Goal: Transaction & Acquisition: Obtain resource

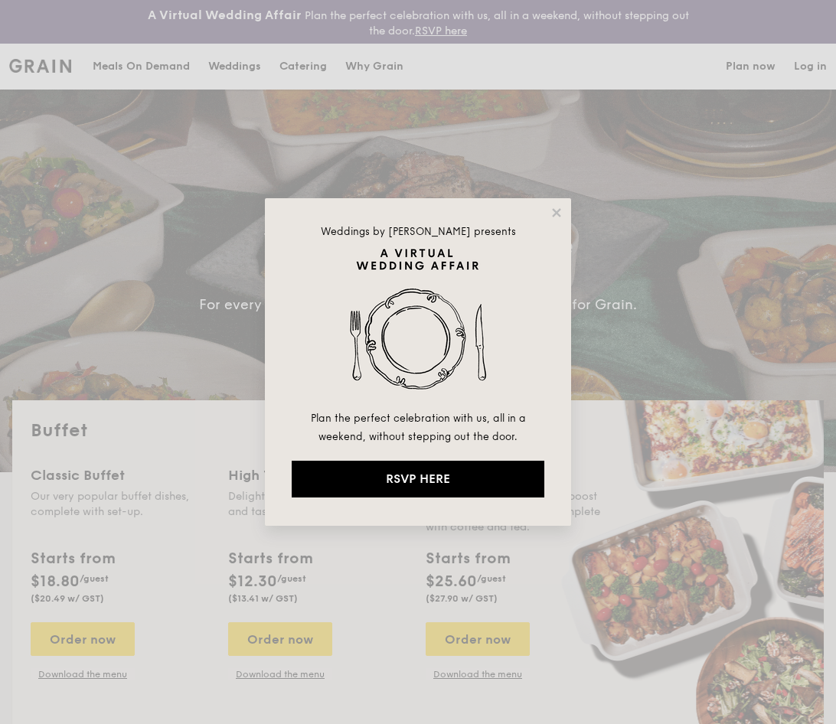
select select
click at [557, 211] on icon at bounding box center [557, 213] width 14 height 14
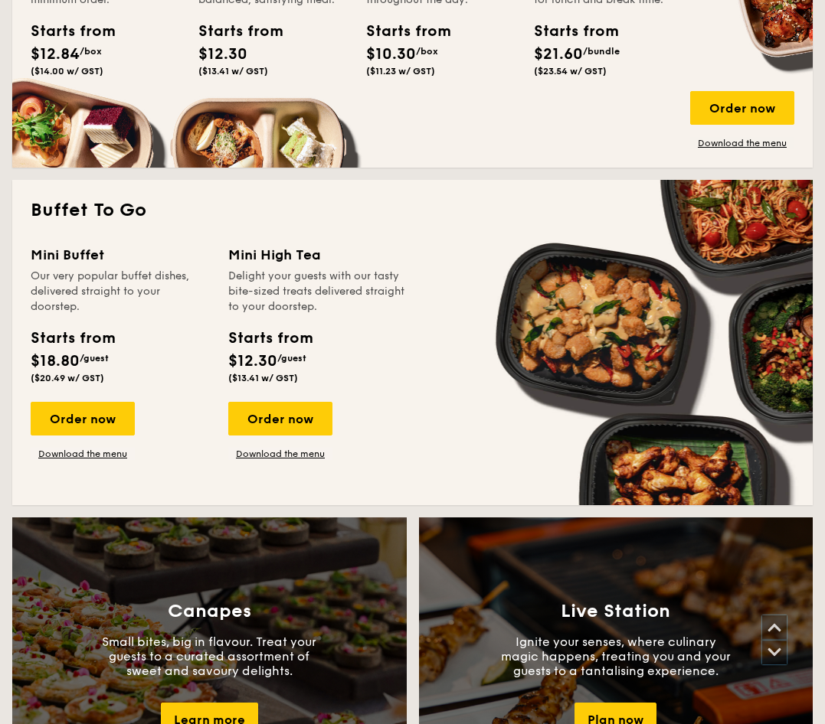
scroll to position [536, 0]
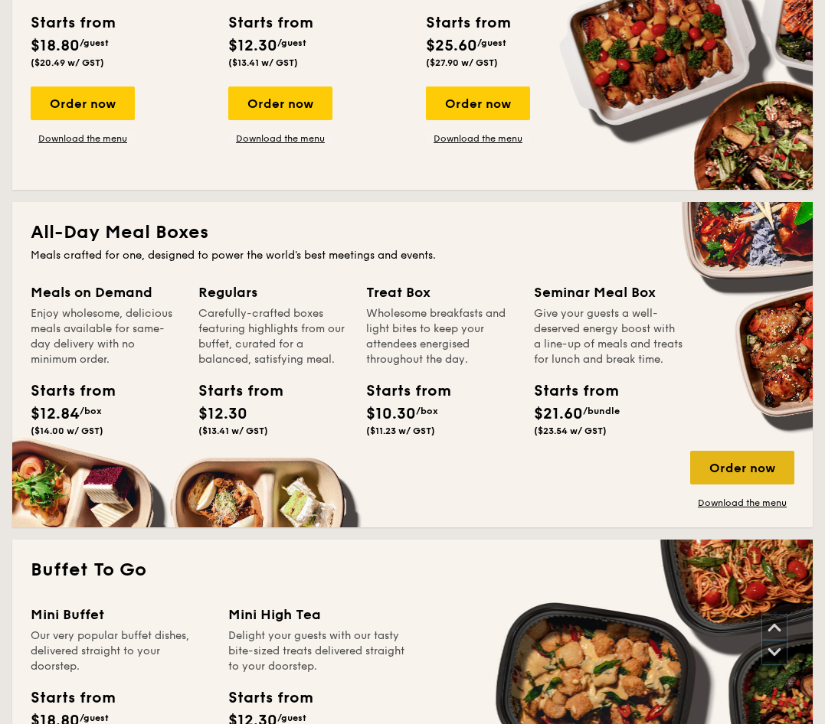
click at [751, 466] on div "Order now" at bounding box center [742, 468] width 104 height 34
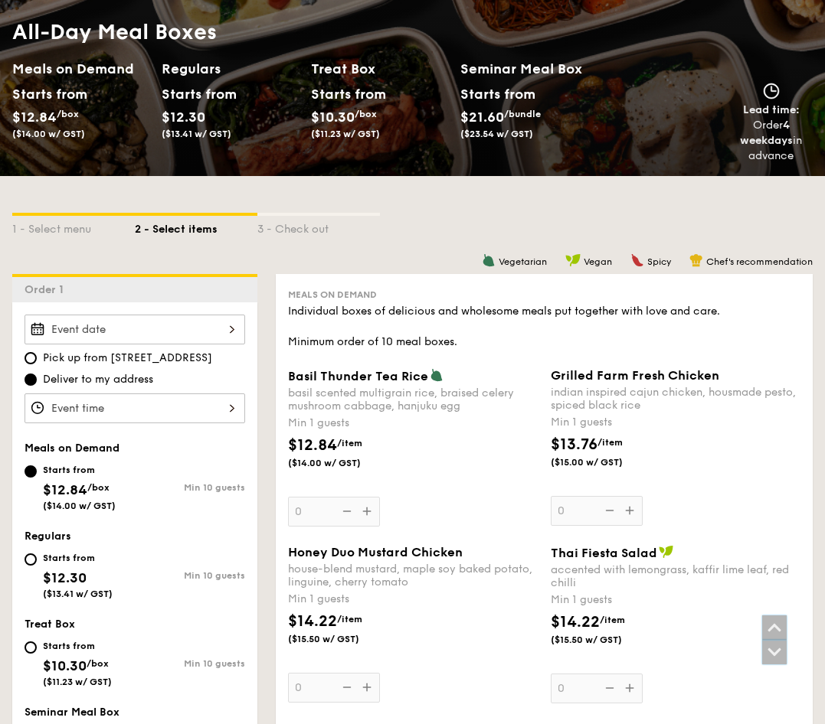
scroll to position [230, 0]
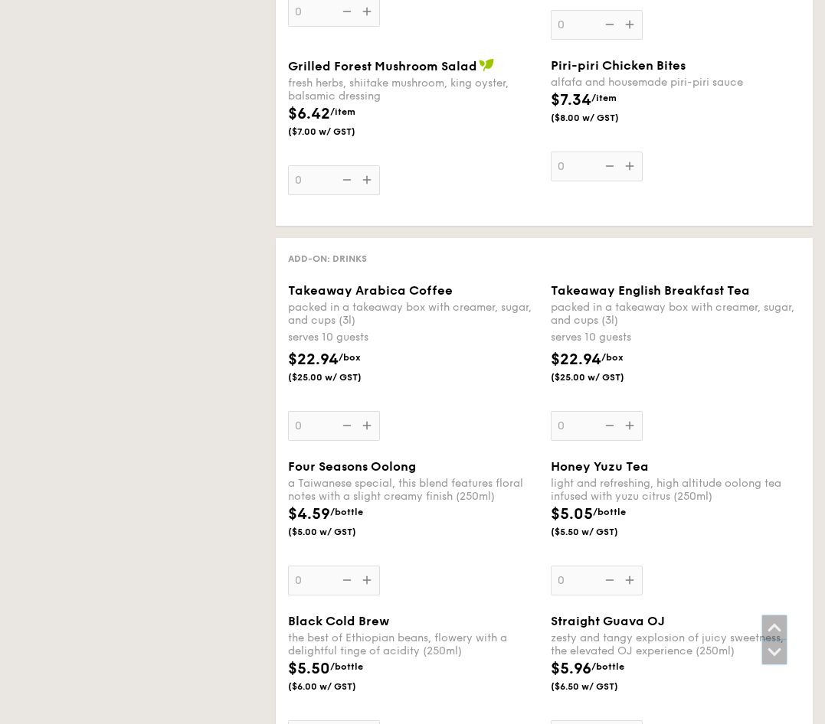
select select
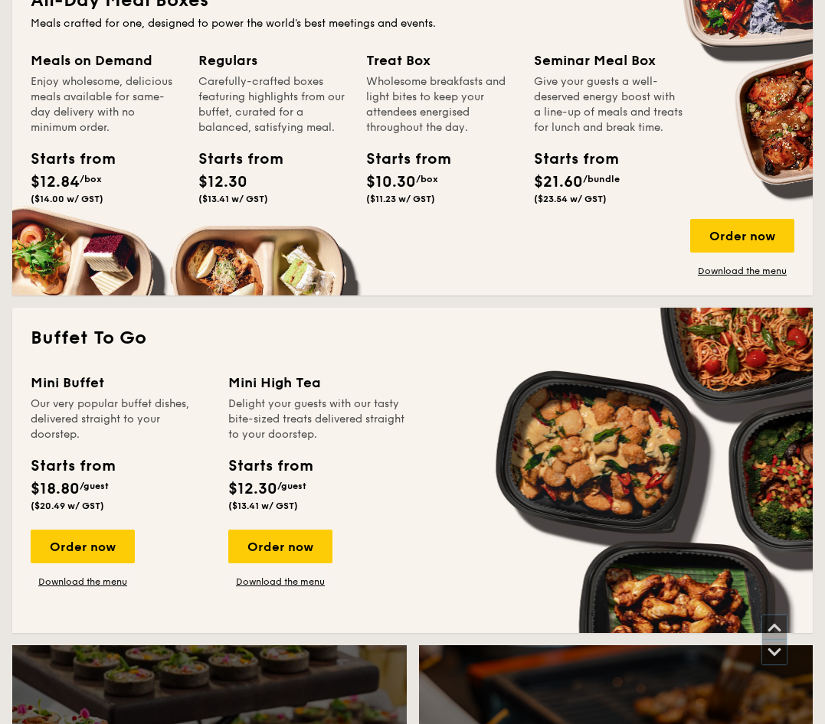
scroll to position [767, 0]
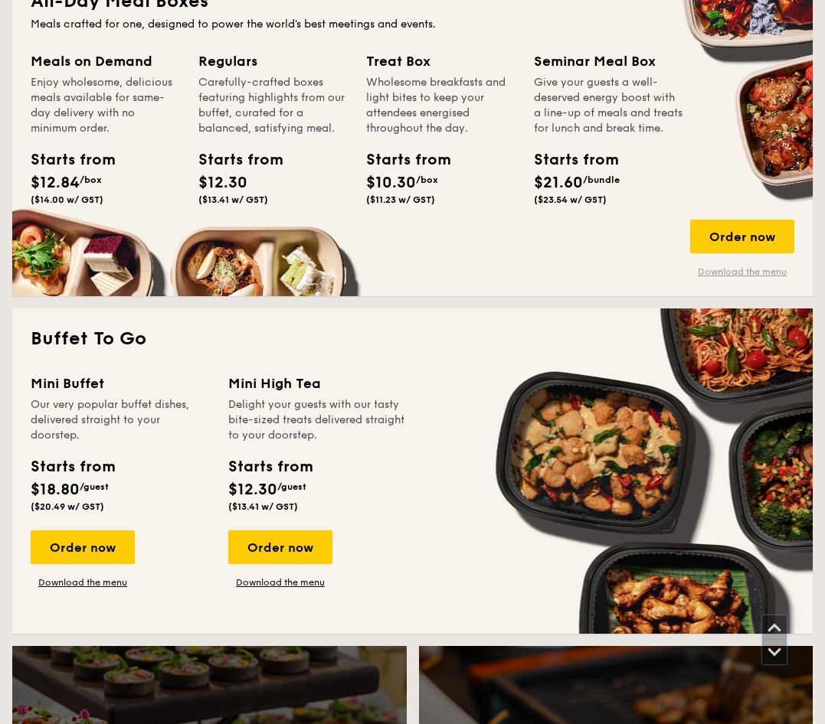
click at [750, 270] on link "Download the menu" at bounding box center [742, 272] width 104 height 12
